Goal: Information Seeking & Learning: Find specific fact

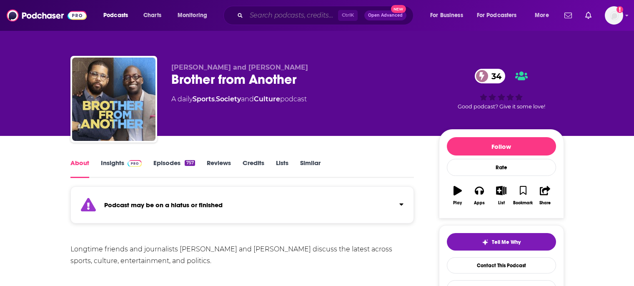
click at [258, 16] on input "Search podcasts, credits, & more..." at bounding box center [292, 15] width 92 height 13
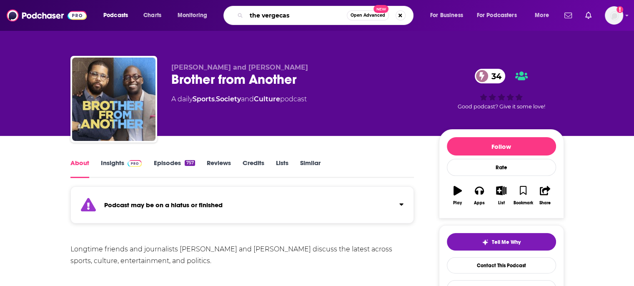
type input "the vergecast"
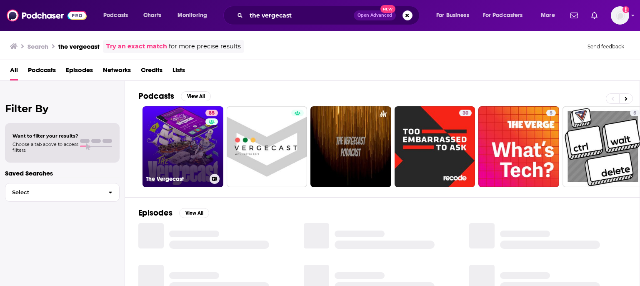
click at [189, 133] on link "85 The Vergecast" at bounding box center [183, 146] width 81 height 81
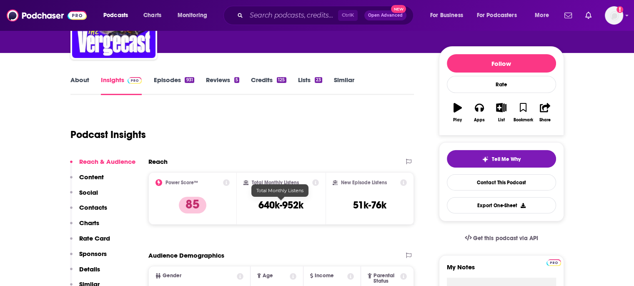
scroll to position [83, 0]
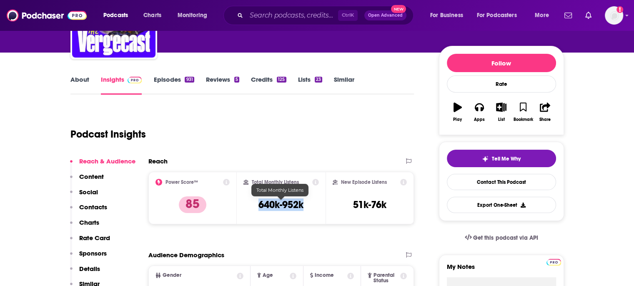
drag, startPoint x: 309, startPoint y: 204, endPoint x: 253, endPoint y: 202, distance: 55.9
click at [253, 202] on div "Total Monthly Listens 640k-952k" at bounding box center [280, 198] width 75 height 38
copy h3 "640k-952k"
